Goal: Information Seeking & Learning: Learn about a topic

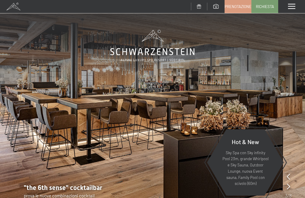
click at [292, 5] on span at bounding box center [291, 6] width 7 height 5
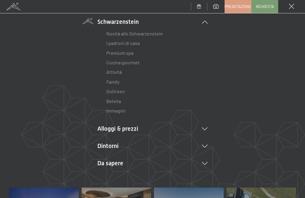
scroll to position [50, 0]
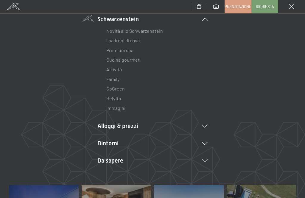
click at [113, 68] on link "Attività" at bounding box center [113, 69] width 15 height 6
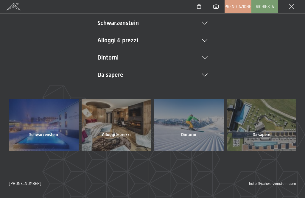
scroll to position [46, 0]
click at [41, 128] on div at bounding box center [44, 125] width 70 height 52
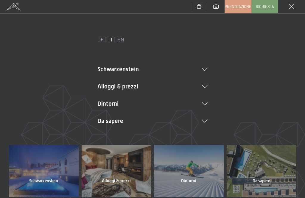
scroll to position [0, 0]
click at [109, 66] on li "Schwarzenstein Novità allo Schwarzenstein I padroni di casa Premium spa Cucina …" at bounding box center [152, 69] width 110 height 8
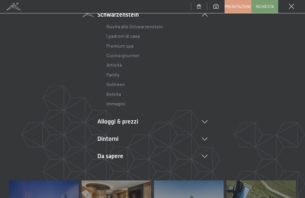
scroll to position [55, 0]
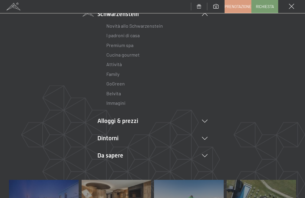
click at [111, 64] on link "Attività" at bounding box center [113, 64] width 15 height 6
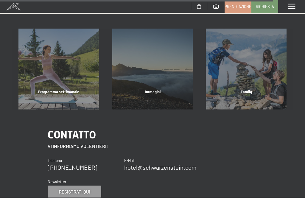
scroll to position [1339, 0]
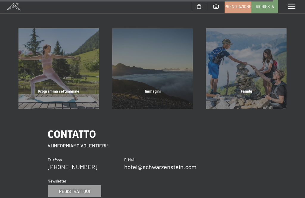
click at [56, 89] on span "Programma settimanale" at bounding box center [58, 91] width 41 height 4
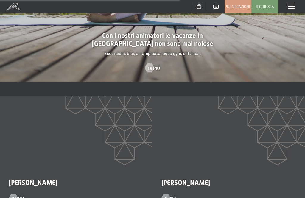
scroll to position [891, 0]
click at [150, 63] on div at bounding box center [149, 67] width 5 height 9
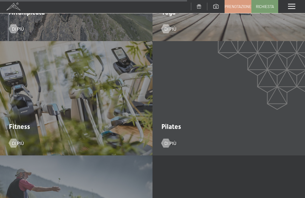
scroll to position [1306, 0]
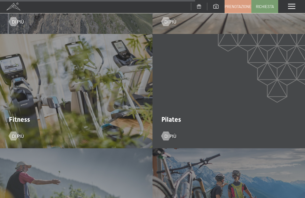
click at [168, 131] on div at bounding box center [165, 135] width 5 height 9
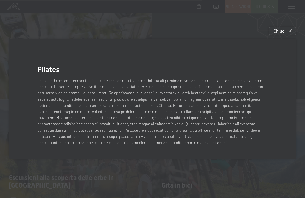
scroll to position [1355, 0]
click at [277, 34] on span "Chiudi" at bounding box center [279, 31] width 12 height 6
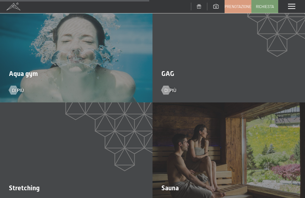
scroll to position [1009, 0]
click at [19, 87] on span "Di più" at bounding box center [18, 90] width 12 height 7
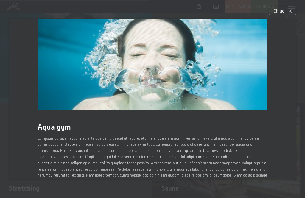
scroll to position [21, 0]
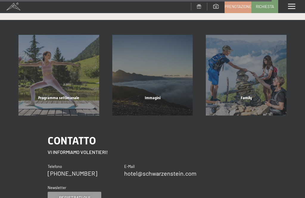
scroll to position [1331, 0]
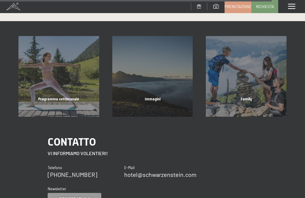
click at [60, 72] on div "Programma settimanale mostra altro" at bounding box center [59, 76] width 94 height 81
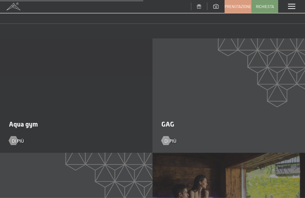
scroll to position [959, 0]
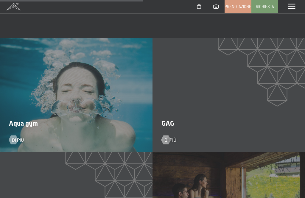
click at [168, 120] on span "GAG" at bounding box center [167, 123] width 13 height 7
click at [172, 137] on span "Di più" at bounding box center [170, 140] width 12 height 7
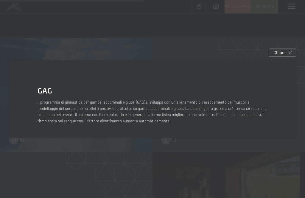
click at [277, 56] on span "Chiudi" at bounding box center [279, 52] width 12 height 6
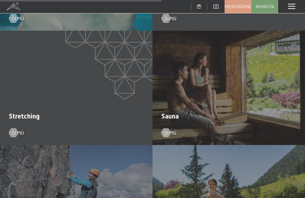
scroll to position [1082, 0]
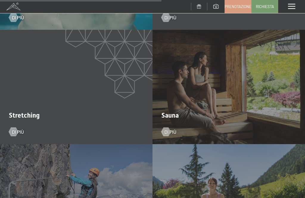
click at [166, 127] on div at bounding box center [165, 131] width 5 height 9
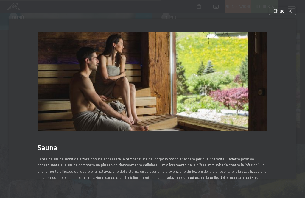
click at [283, 11] on span "Chiudi" at bounding box center [279, 11] width 12 height 6
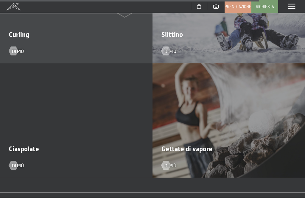
scroll to position [1735, 0]
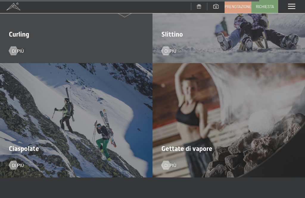
click at [173, 145] on span "Gettate di vapore" at bounding box center [186, 148] width 51 height 7
click at [167, 161] on div at bounding box center [165, 165] width 5 height 9
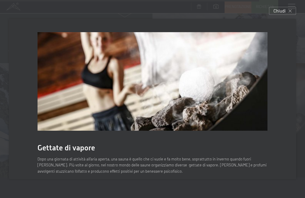
click at [290, 13] on icon at bounding box center [290, 11] width 3 height 3
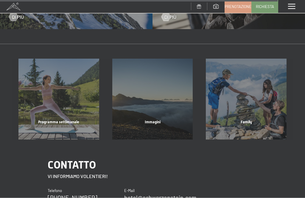
scroll to position [1884, 0]
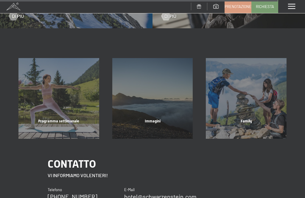
click at [249, 119] on div "Family" at bounding box center [246, 129] width 94 height 20
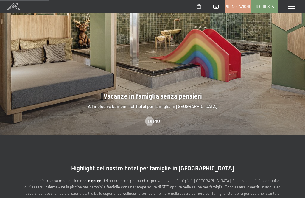
scroll to position [507, 0]
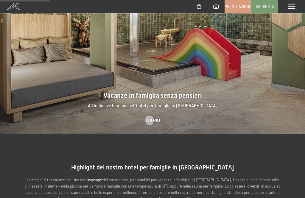
click at [150, 116] on div at bounding box center [149, 120] width 5 height 9
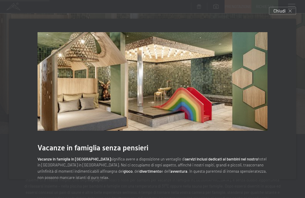
scroll to position [0, 0]
click at [276, 11] on span "Chiudi" at bounding box center [279, 11] width 12 height 6
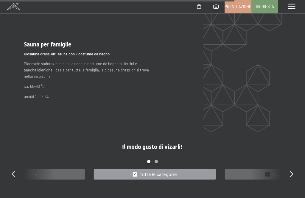
scroll to position [2403, 0]
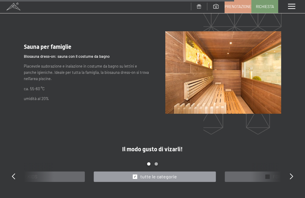
click at [156, 162] on div "Carousel Page 2" at bounding box center [156, 163] width 3 height 3
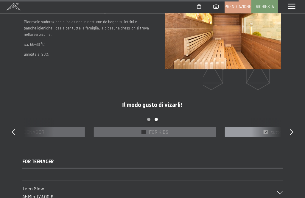
scroll to position [2449, 0]
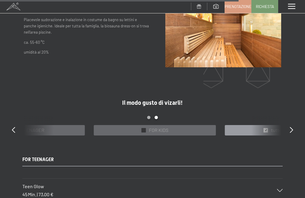
click at [151, 127] on span "FOR KIDS" at bounding box center [158, 130] width 19 height 7
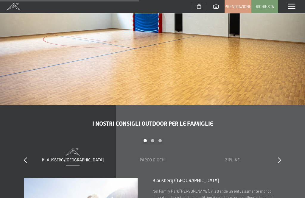
scroll to position [1383, 0]
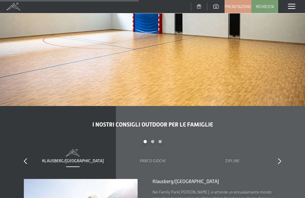
click at [150, 158] on span "Parco giochi" at bounding box center [153, 160] width 26 height 5
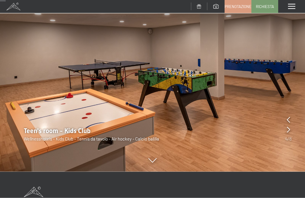
scroll to position [57, 0]
click at [288, 131] on icon at bounding box center [288, 129] width 3 height 6
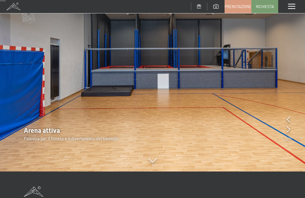
click at [290, 130] on icon at bounding box center [288, 129] width 3 height 6
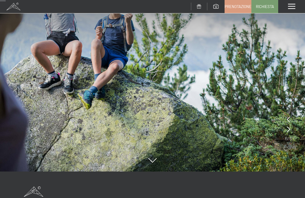
click at [288, 127] on icon at bounding box center [288, 129] width 3 height 6
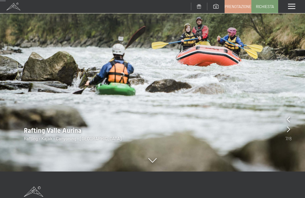
click at [284, 125] on img at bounding box center [152, 57] width 305 height 229
click at [282, 126] on img at bounding box center [152, 57] width 305 height 229
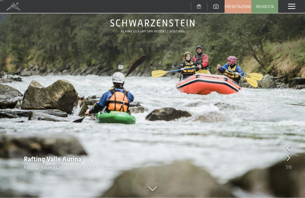
scroll to position [29, 0]
click at [288, 158] on icon at bounding box center [288, 158] width 3 height 6
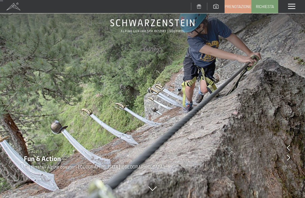
click at [287, 156] on icon at bounding box center [288, 158] width 3 height 6
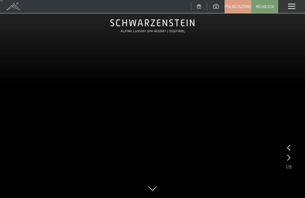
click at [285, 158] on video at bounding box center [152, 85] width 305 height 229
click at [285, 156] on video at bounding box center [152, 85] width 305 height 229
click at [289, 156] on icon at bounding box center [288, 158] width 3 height 6
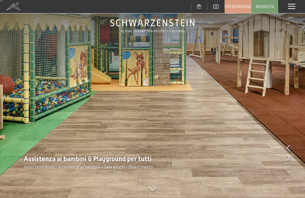
click at [287, 157] on icon at bounding box center [288, 158] width 3 height 6
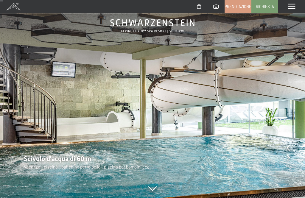
click at [287, 157] on icon at bounding box center [288, 158] width 3 height 6
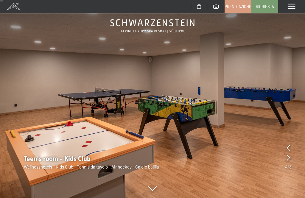
click at [290, 159] on icon at bounding box center [288, 158] width 3 height 6
